Goal: Manage account settings

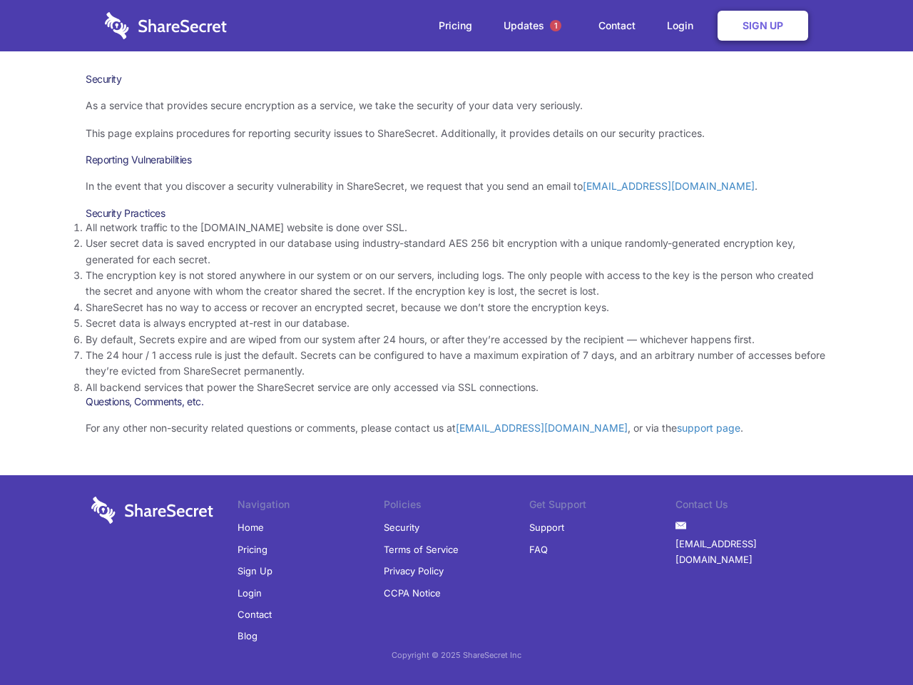
click at [457, 342] on li "By default, Secrets expire and are wiped from our system after 24 hours, or aft…" at bounding box center [457, 340] width 742 height 16
click at [556, 26] on span "1" at bounding box center [555, 25] width 11 height 11
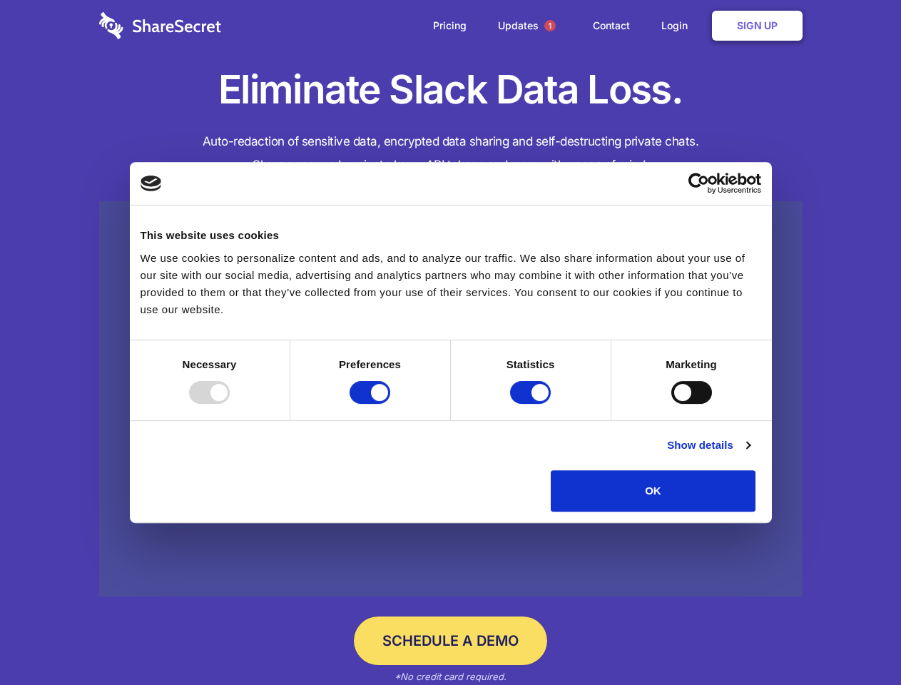
click at [230, 404] on div at bounding box center [209, 392] width 41 height 23
click at [390, 404] on input "Preferences" at bounding box center [370, 392] width 41 height 23
checkbox input "false"
click at [532, 404] on input "Statistics" at bounding box center [530, 392] width 41 height 23
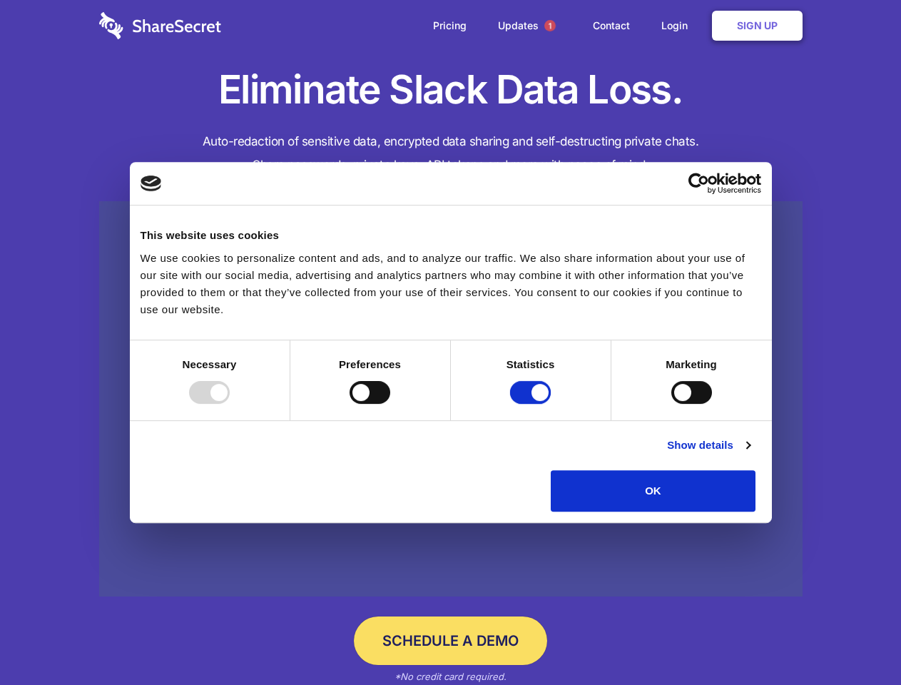
checkbox input "false"
click at [671, 404] on input "Marketing" at bounding box center [691, 392] width 41 height 23
checkbox input "true"
click at [750, 454] on link "Show details" at bounding box center [708, 445] width 83 height 17
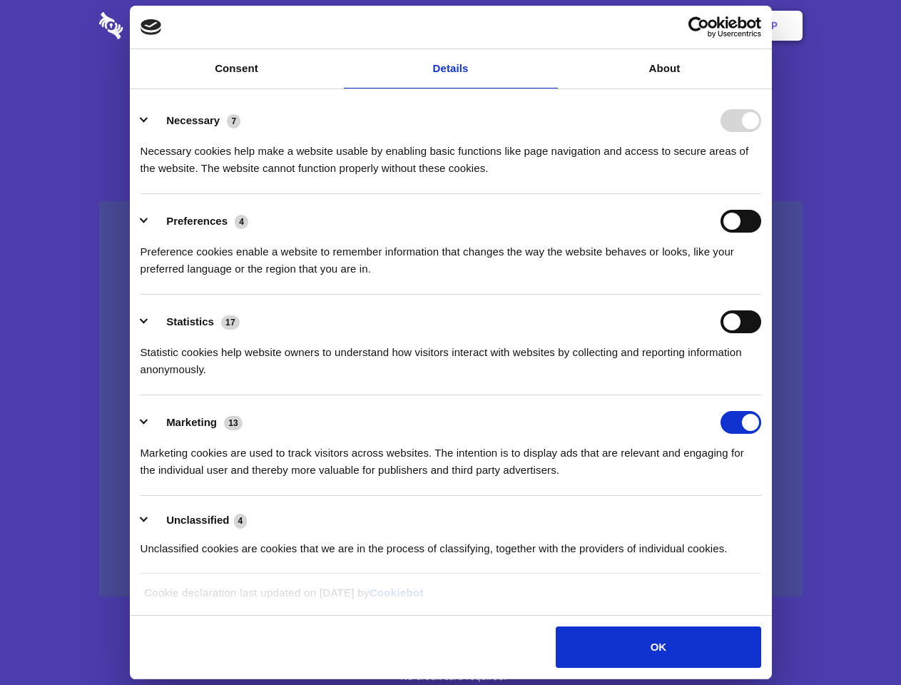
click at [761, 194] on li "Necessary 7 Necessary cookies help make a website usable by enabling basic func…" at bounding box center [451, 143] width 621 height 101
